Goal: Check status: Check status

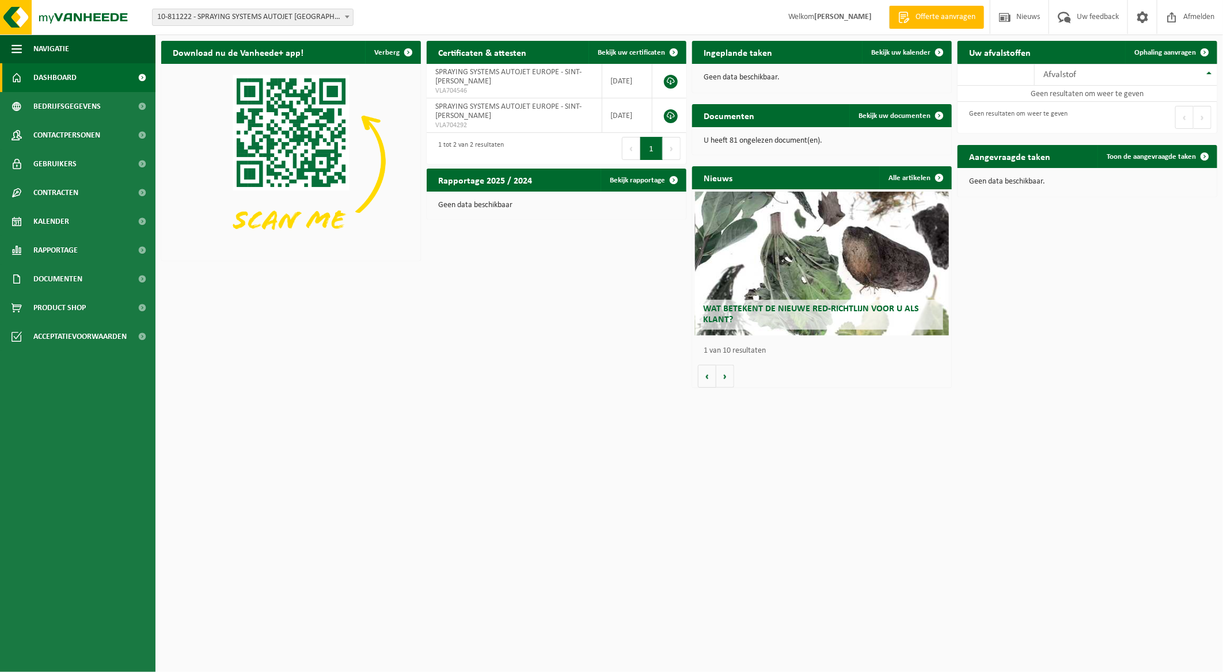
click at [291, 20] on span "10-811222 - SPRAYING SYSTEMS AUTOJET [GEOGRAPHIC_DATA]" at bounding box center [253, 17] width 200 height 16
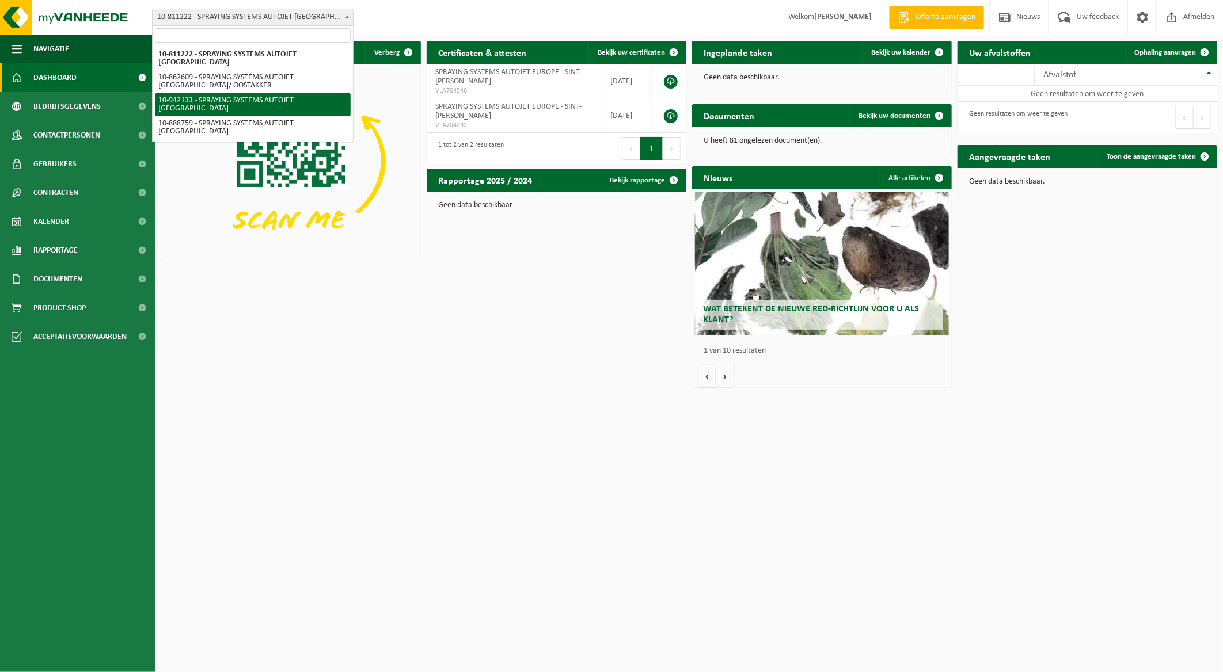
select select "139622"
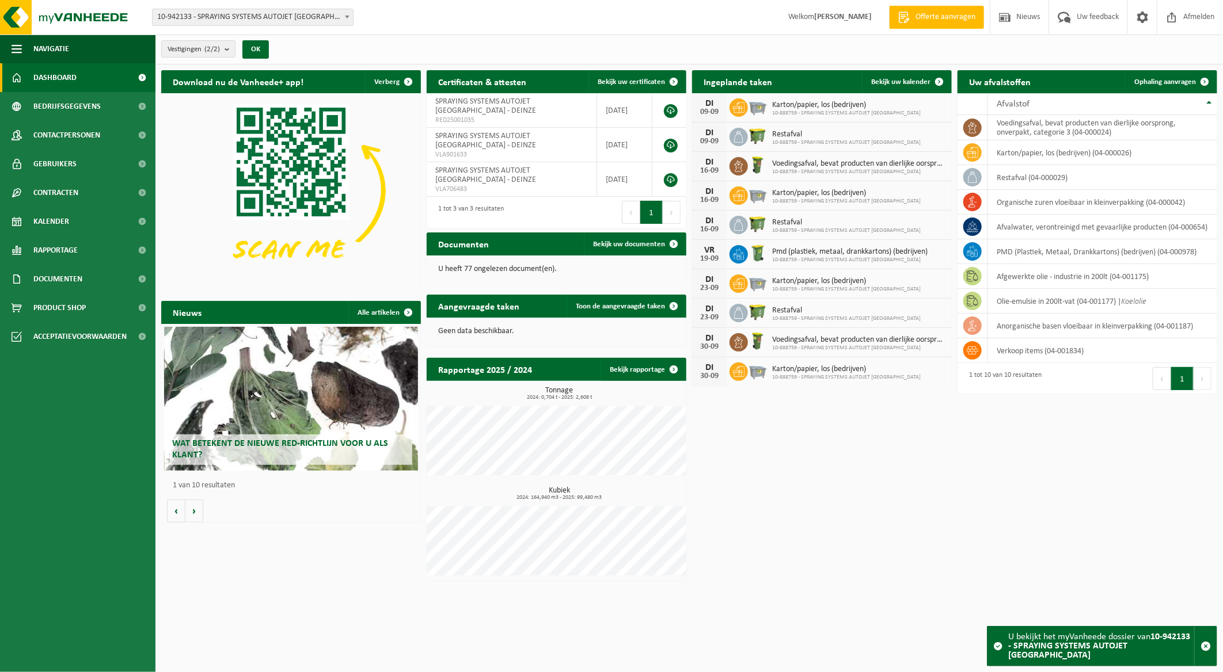
click at [914, 457] on div "Download nu de Vanheede+ app! Verberg Certificaten & attesten Bekijk uw certifi…" at bounding box center [689, 325] width 1062 height 523
click at [900, 507] on div "Download nu de Vanheede+ app! Verberg Certificaten & attesten Bekijk uw certifi…" at bounding box center [689, 325] width 1062 height 523
